Goal: Task Accomplishment & Management: Manage account settings

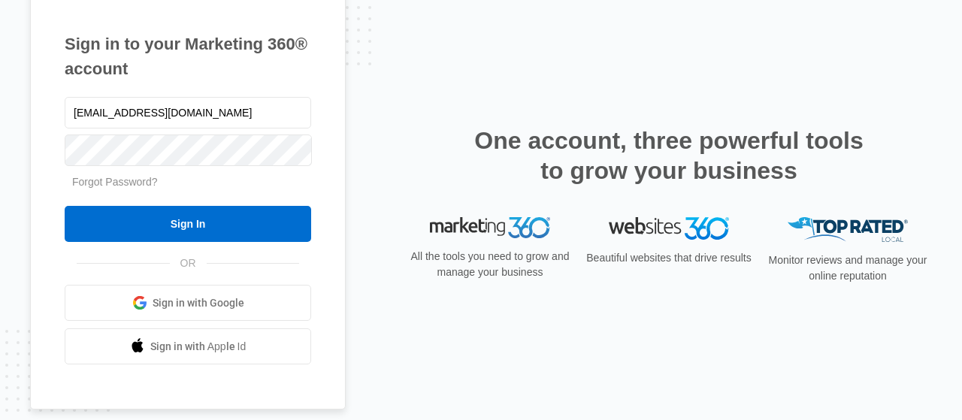
click at [254, 227] on input "Sign In" at bounding box center [188, 224] width 246 height 36
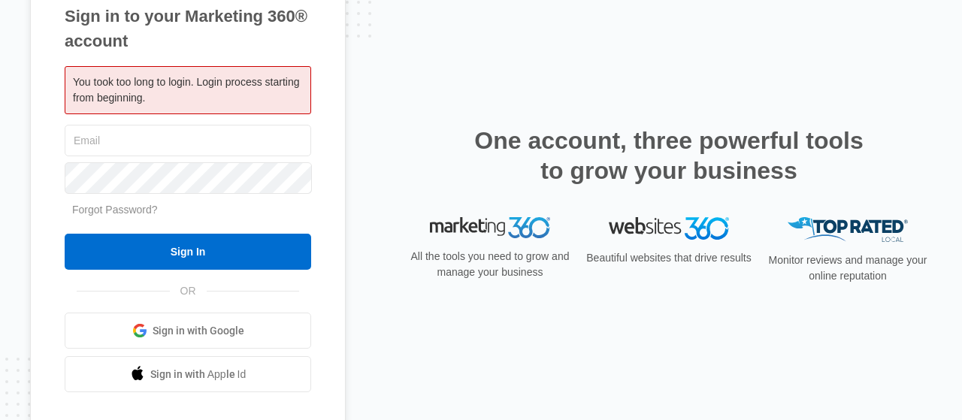
type input "[EMAIL_ADDRESS][DOMAIN_NAME]"
click at [748, 184] on h2 "One account, three powerful tools to grow your business" at bounding box center [668, 155] width 398 height 60
click at [279, 255] on input "Sign In" at bounding box center [188, 252] width 246 height 36
